Goal: Information Seeking & Learning: Learn about a topic

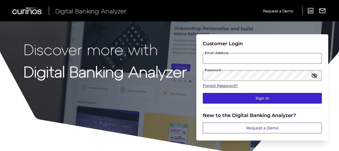
type input "[PERSON_NAME][EMAIL_ADDRESS][DOMAIN_NAME]"
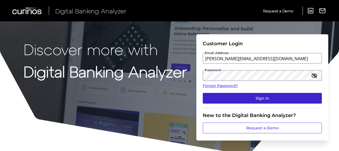
click at [262, 95] on button "Sign In" at bounding box center [262, 98] width 119 height 11
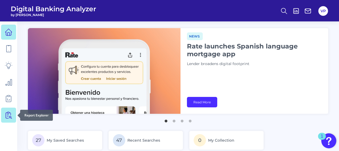
click at [7, 118] on icon at bounding box center [7, 116] width 3 height 6
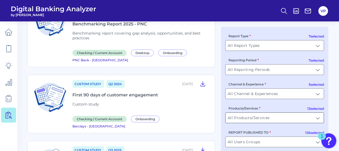
scroll to position [617, 0]
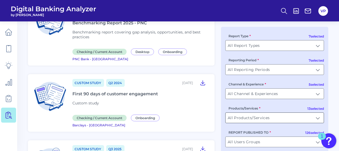
click at [318, 118] on input "All Products/Services" at bounding box center [275, 118] width 98 height 10
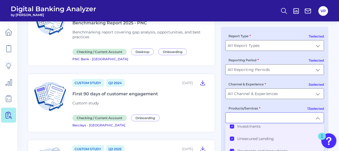
scroll to position [27, 0]
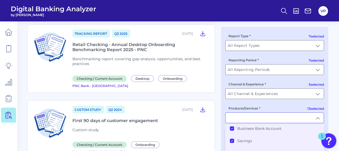
click at [234, 128] on Account "Business Bank Account" at bounding box center [232, 129] width 4 height 4
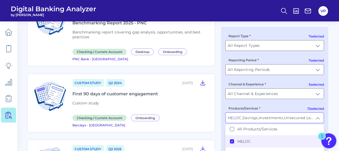
scroll to position [0, 0]
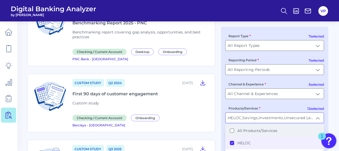
click at [236, 131] on div "All Products/Services" at bounding box center [254, 131] width 48 height 5
type input "All Products/Services"
click at [234, 130] on Products\/Services "All Products/Services" at bounding box center [232, 131] width 4 height 4
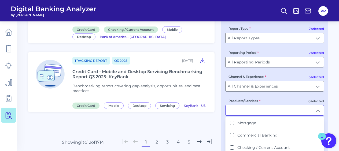
scroll to position [786, 0]
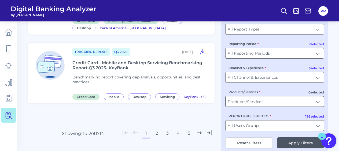
click at [319, 97] on input "Products/Services" at bounding box center [275, 102] width 98 height 10
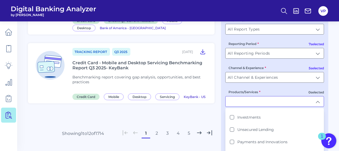
scroll to position [99, 0]
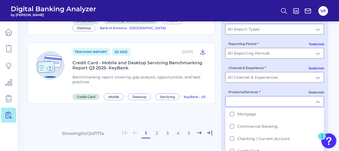
type input "Auto Loans"
click at [328, 114] on div "7 selected Report Type All Report Types All Report Types 7 selected Reporting P…" at bounding box center [274, 82] width 107 height 145
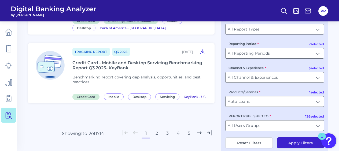
click at [297, 138] on button "Apply Filters" at bounding box center [300, 143] width 47 height 11
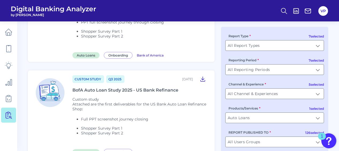
scroll to position [0, 0]
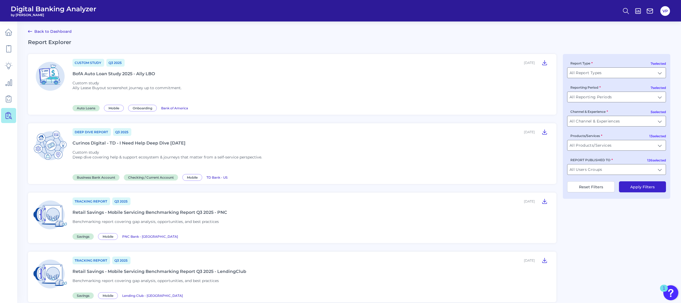
drag, startPoint x: 213, startPoint y: 2, endPoint x: 133, endPoint y: 71, distance: 105.6
drag, startPoint x: 133, startPoint y: 71, endPoint x: 116, endPoint y: 74, distance: 17.4
drag, startPoint x: 116, startPoint y: 74, endPoint x: 105, endPoint y: 76, distance: 11.3
click at [105, 76] on div "BofA Auto Loan Study 2025 - Ally LBO" at bounding box center [113, 73] width 82 height 5
click at [112, 71] on div "BofA Auto Loan Study 2025 - Ally LBO" at bounding box center [113, 73] width 82 height 5
